Goal: Task Accomplishment & Management: Use online tool/utility

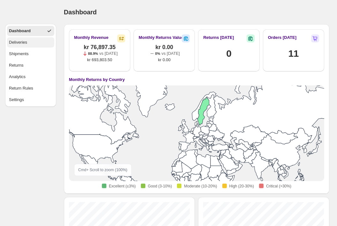
click at [22, 47] on button "Deliveries" at bounding box center [30, 42] width 47 height 10
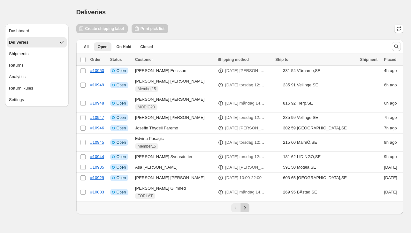
click at [244, 208] on icon "Next" at bounding box center [245, 208] width 6 height 6
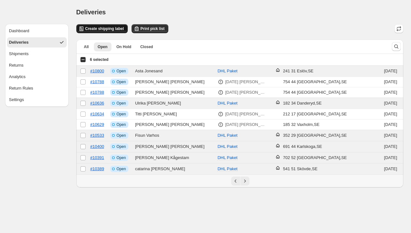
click at [91, 27] on span "Create shipping label" at bounding box center [104, 28] width 39 height 5
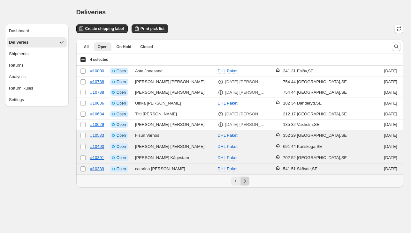
click at [244, 180] on icon "Next" at bounding box center [245, 181] width 6 height 6
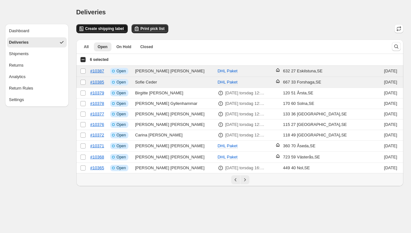
click at [87, 31] on span "Create shipping label" at bounding box center [104, 28] width 39 height 5
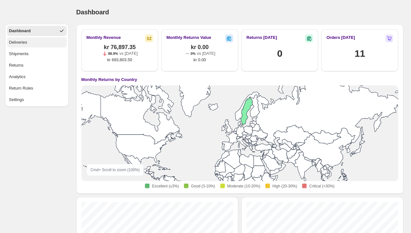
click at [19, 44] on div "Deliveries" at bounding box center [18, 42] width 18 height 6
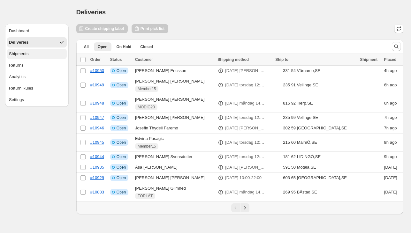
click at [19, 53] on div "Shipments" at bounding box center [18, 54] width 19 height 6
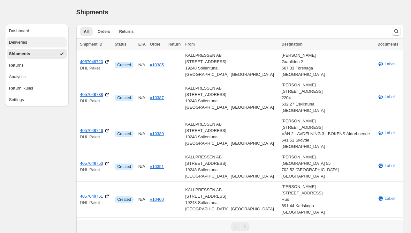
click at [12, 42] on div "Deliveries" at bounding box center [18, 42] width 18 height 6
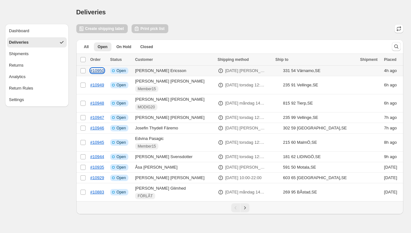
click at [101, 71] on link "#10950" at bounding box center [97, 70] width 14 height 5
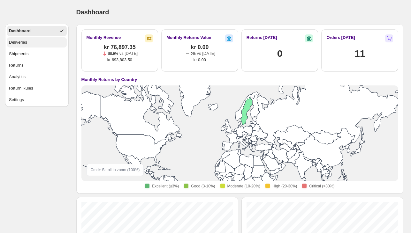
click at [21, 43] on div "Deliveries" at bounding box center [18, 42] width 18 height 6
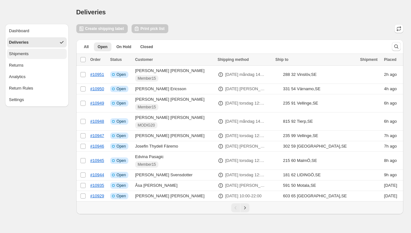
click at [20, 53] on div "Shipments" at bounding box center [18, 54] width 19 height 6
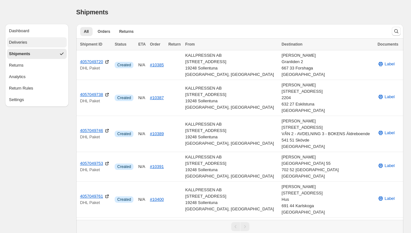
click at [25, 41] on div "Deliveries" at bounding box center [18, 42] width 18 height 6
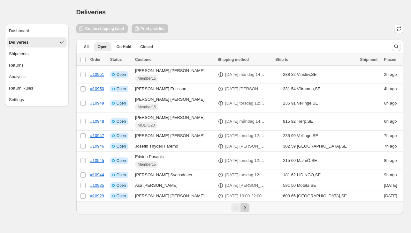
click at [245, 210] on icon "Next" at bounding box center [245, 208] width 6 height 6
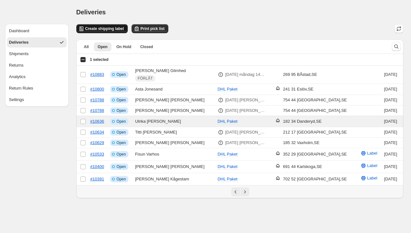
click at [101, 27] on span "Create shipping label" at bounding box center [104, 28] width 39 height 5
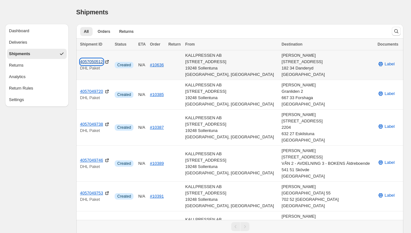
click at [91, 61] on link "4057050512" at bounding box center [91, 62] width 23 height 6
click at [164, 96] on link "#10385" at bounding box center [157, 94] width 14 height 5
click at [90, 125] on link "4057049738" at bounding box center [91, 124] width 23 height 6
click at [20, 44] on div "Deliveries" at bounding box center [18, 42] width 18 height 6
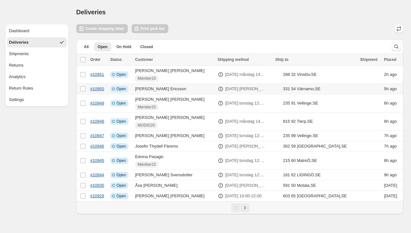
click at [79, 92] on td "Select order" at bounding box center [82, 89] width 12 height 11
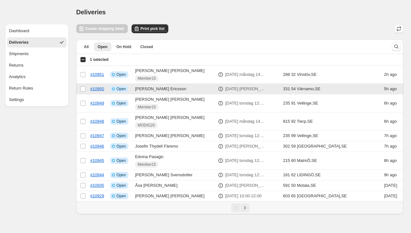
click at [156, 91] on td "Maria Ericsson" at bounding box center [174, 89] width 82 height 11
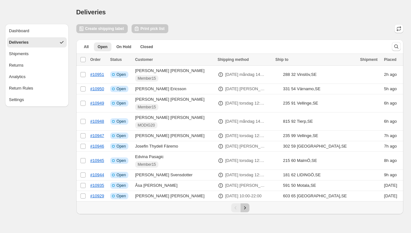
click at [245, 209] on icon "Next" at bounding box center [245, 208] width 6 height 6
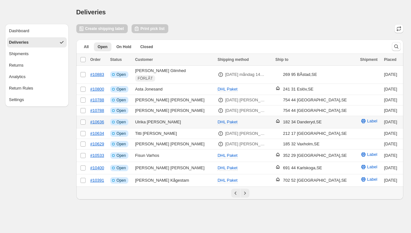
click at [156, 120] on td "Ulrika Nykvist" at bounding box center [174, 122] width 82 height 12
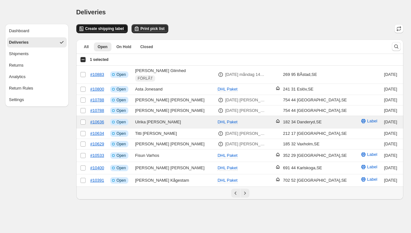
click at [113, 28] on span "Create shipping label" at bounding box center [104, 28] width 39 height 5
